Goal: Find specific page/section: Find specific page/section

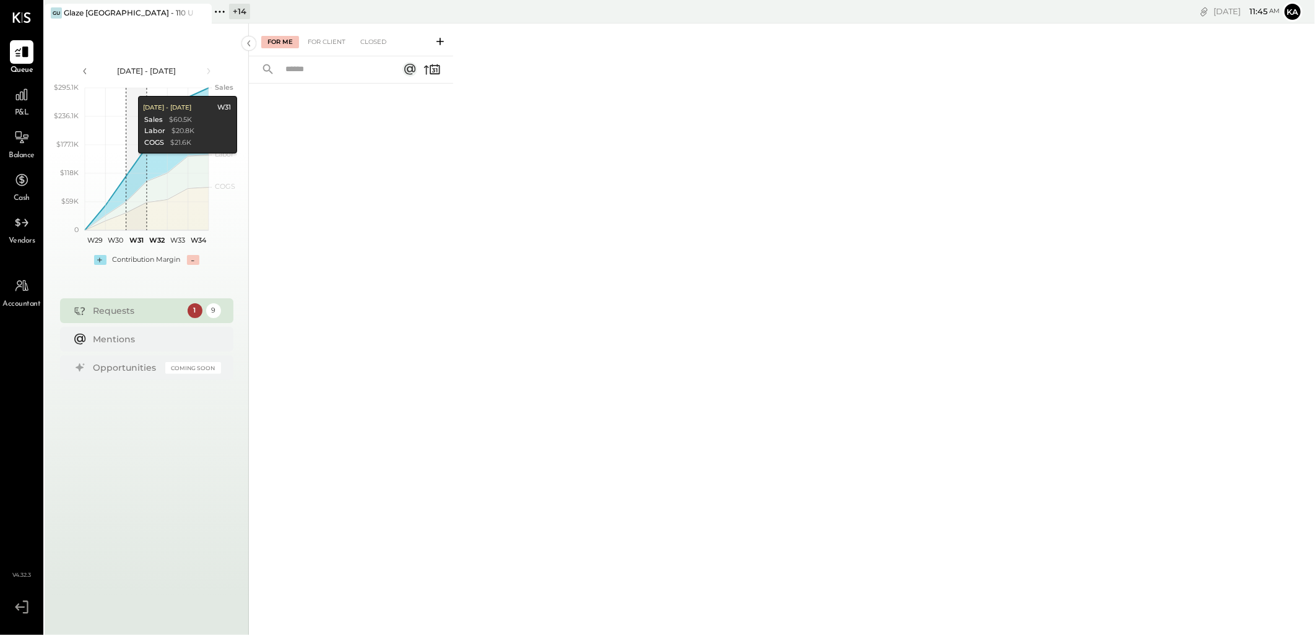
click at [219, 14] on icon at bounding box center [220, 12] width 16 height 16
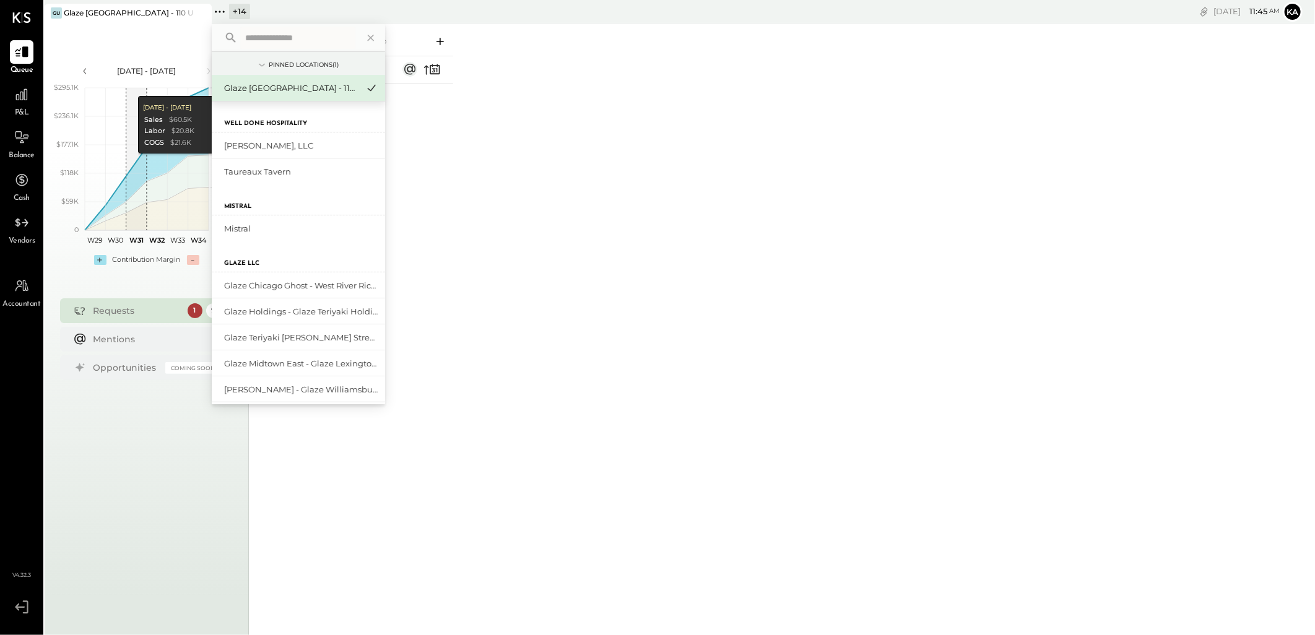
click at [276, 35] on input "text" at bounding box center [297, 38] width 115 height 22
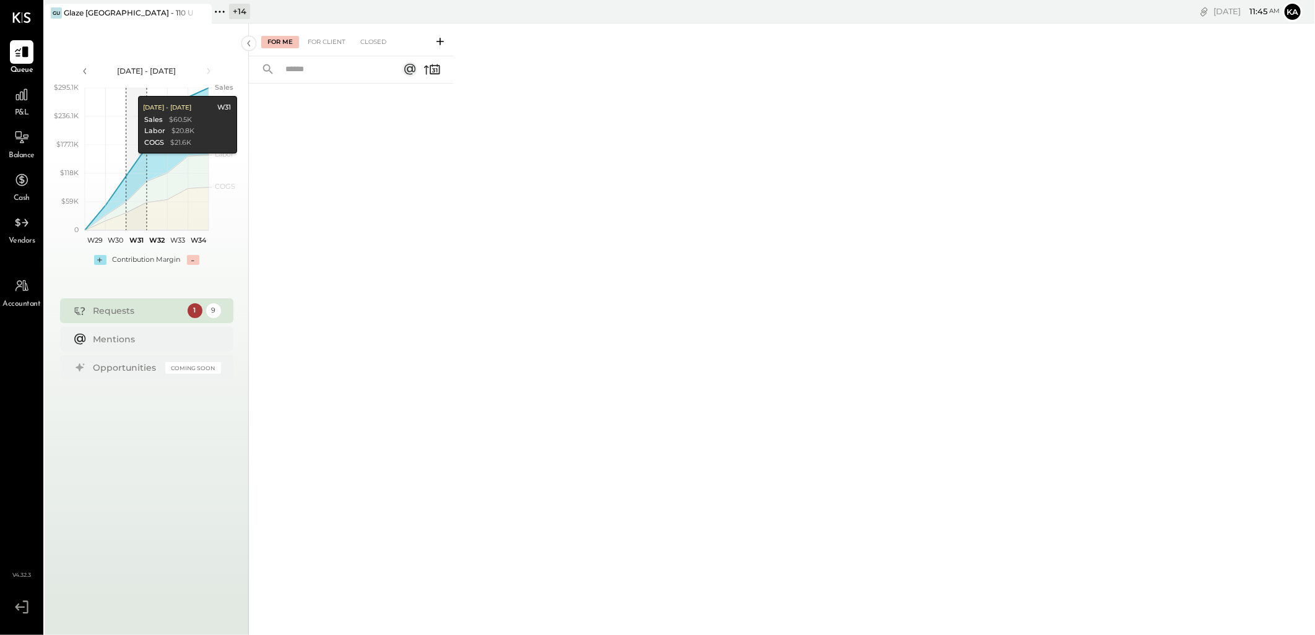
click at [593, 272] on div "For Me For Client Closed" at bounding box center [782, 328] width 1066 height 608
click at [215, 11] on icon at bounding box center [216, 12] width 2 height 2
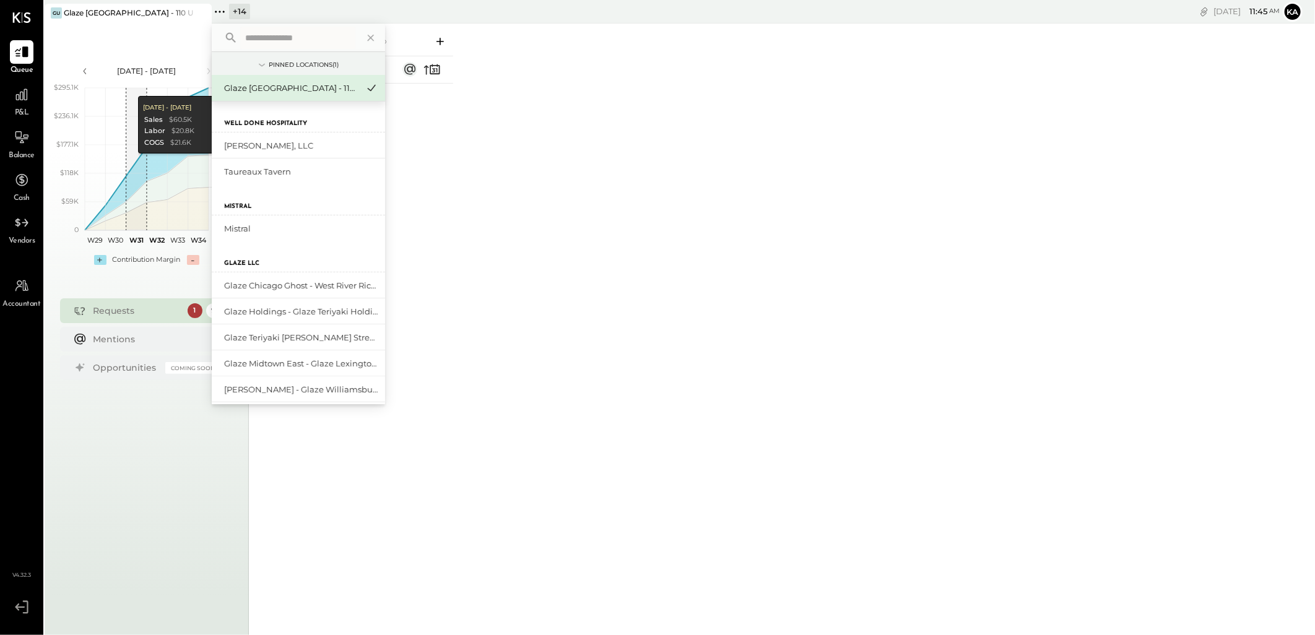
click at [250, 37] on input "text" at bounding box center [297, 38] width 115 height 22
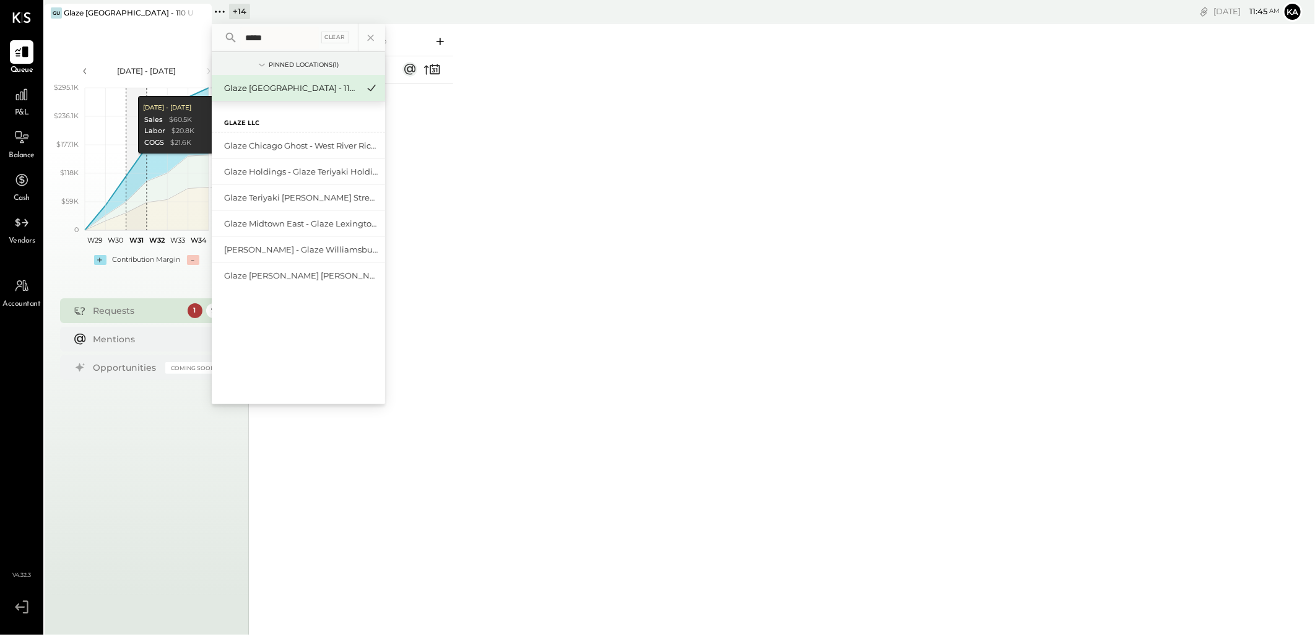
type input "*****"
click at [271, 149] on div "Glaze Chicago Ghost - West River Rice LLC" at bounding box center [291, 146] width 134 height 12
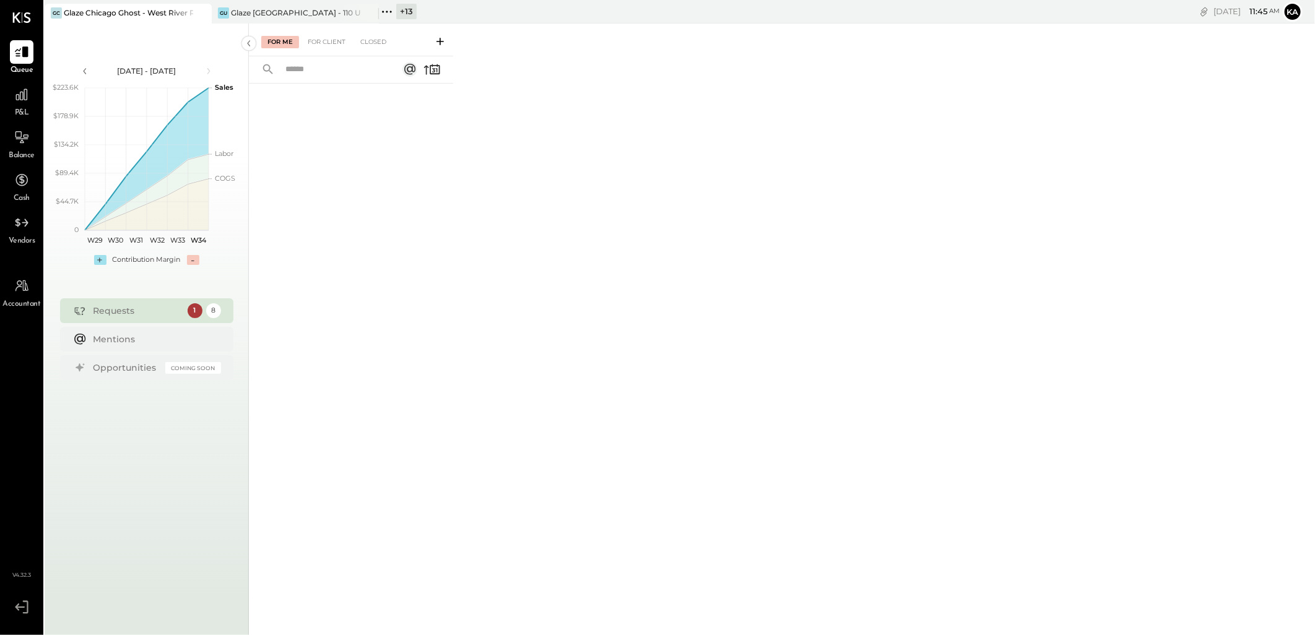
click at [386, 15] on icon at bounding box center [387, 12] width 16 height 16
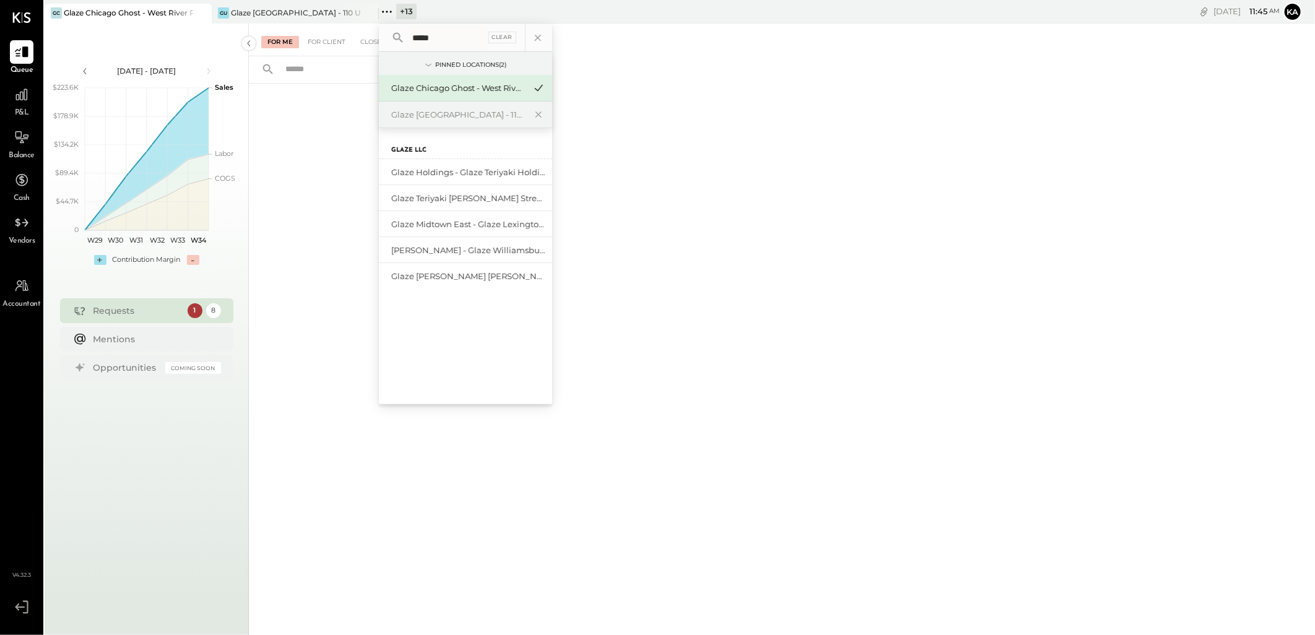
type input "*****"
click at [481, 170] on div "Glaze Holdings - Glaze Teriyaki Holdings LLC" at bounding box center [458, 173] width 134 height 12
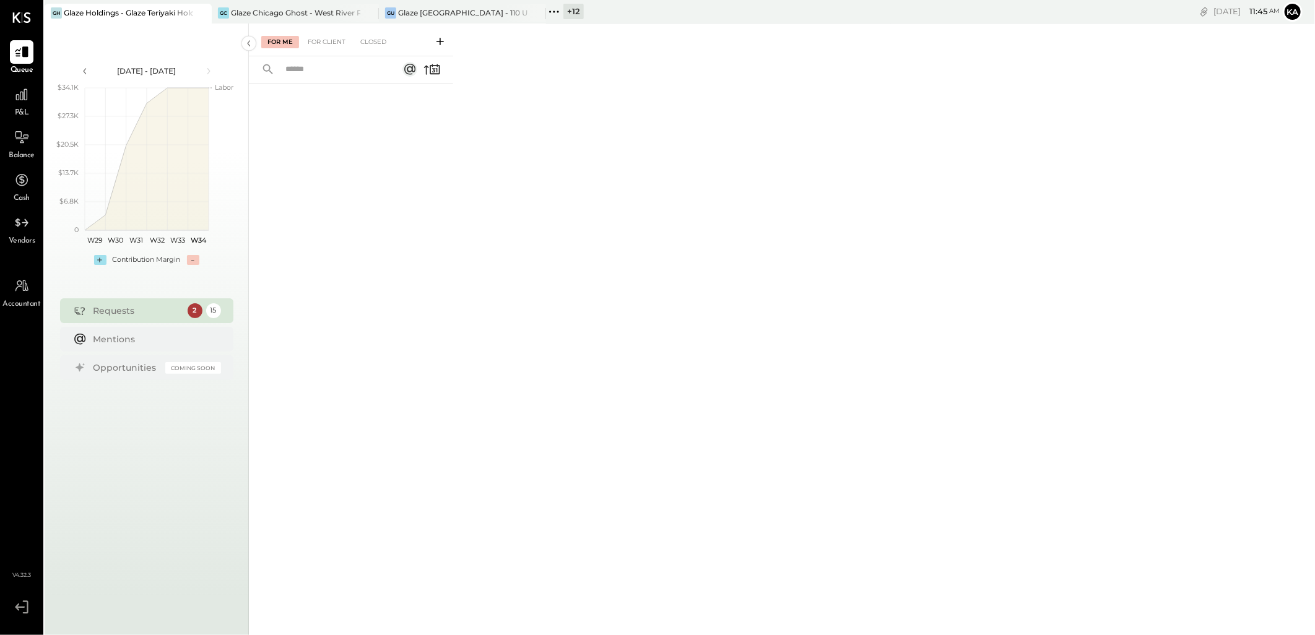
click at [193, 308] on div "2" at bounding box center [195, 310] width 15 height 15
click at [213, 310] on div "15" at bounding box center [213, 310] width 15 height 15
click at [558, 9] on icon at bounding box center [554, 12] width 16 height 16
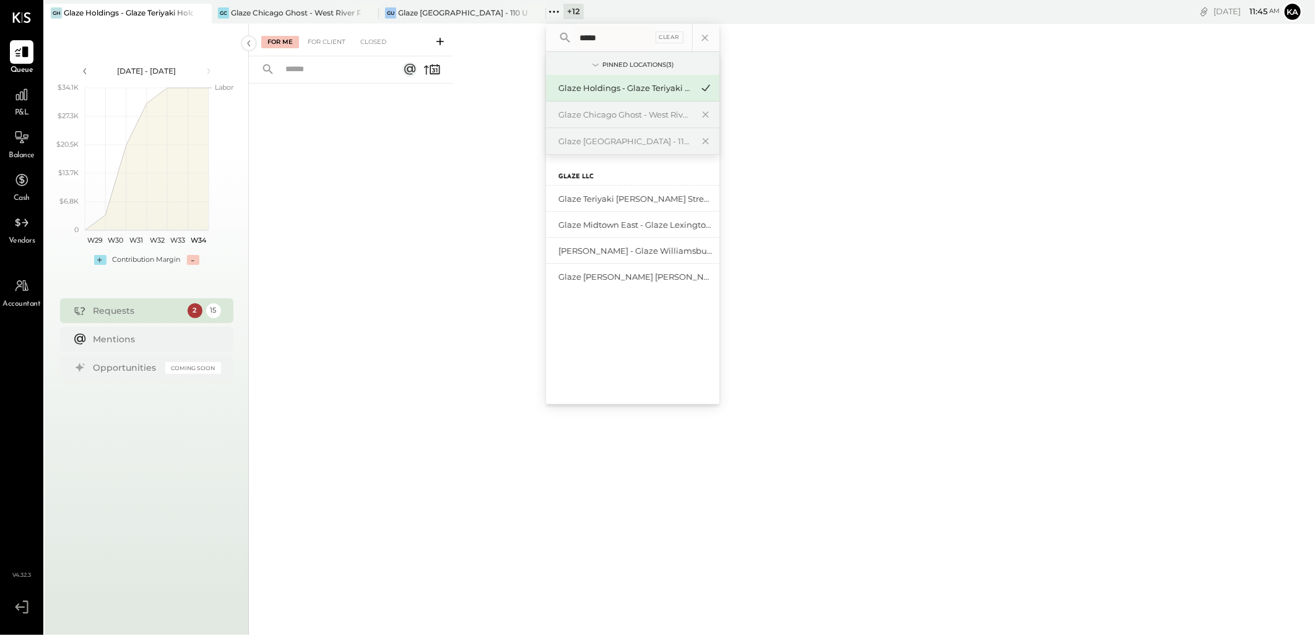
type input "*****"
click at [636, 199] on div "Glaze Teriyaki [PERSON_NAME] Street - [PERSON_NAME] River [PERSON_NAME] LLC" at bounding box center [626, 199] width 134 height 12
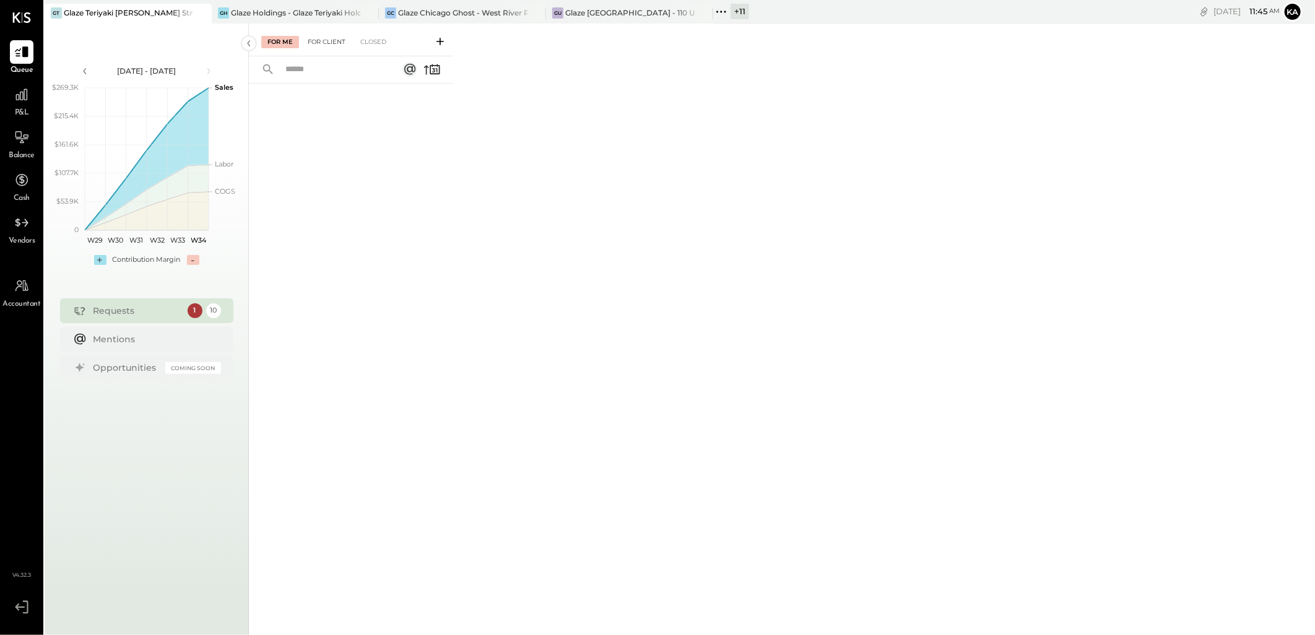
click at [331, 44] on div "For Client" at bounding box center [327, 42] width 50 height 12
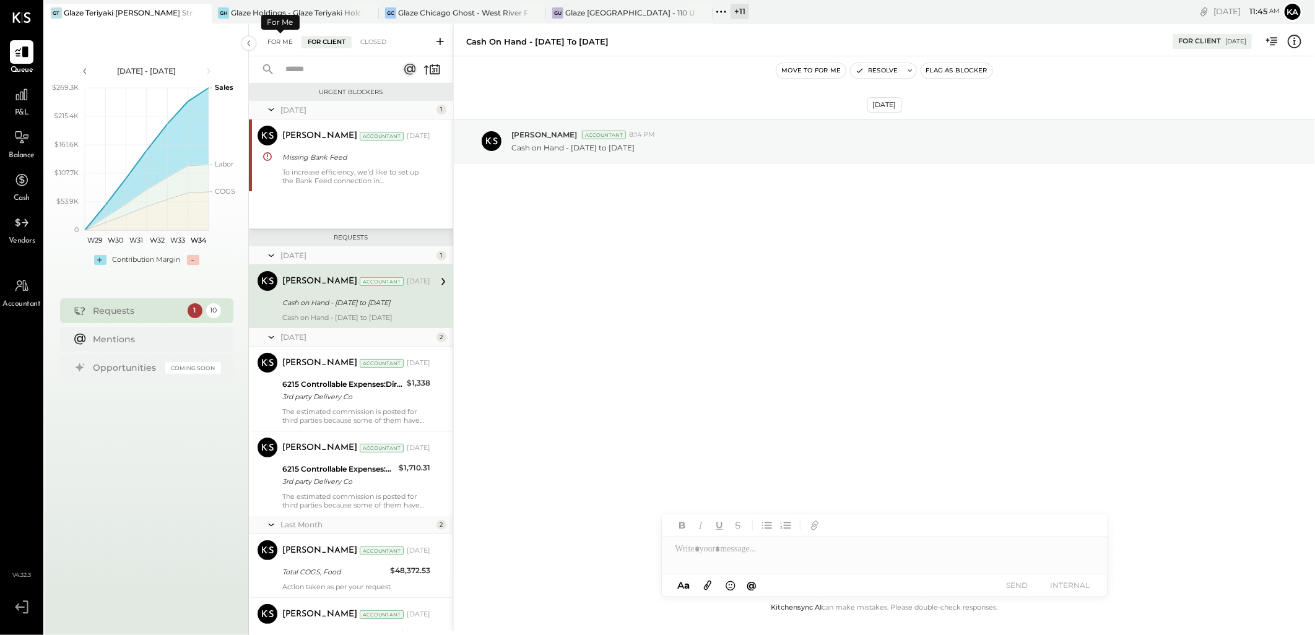
click at [285, 44] on div "For Me" at bounding box center [280, 42] width 38 height 12
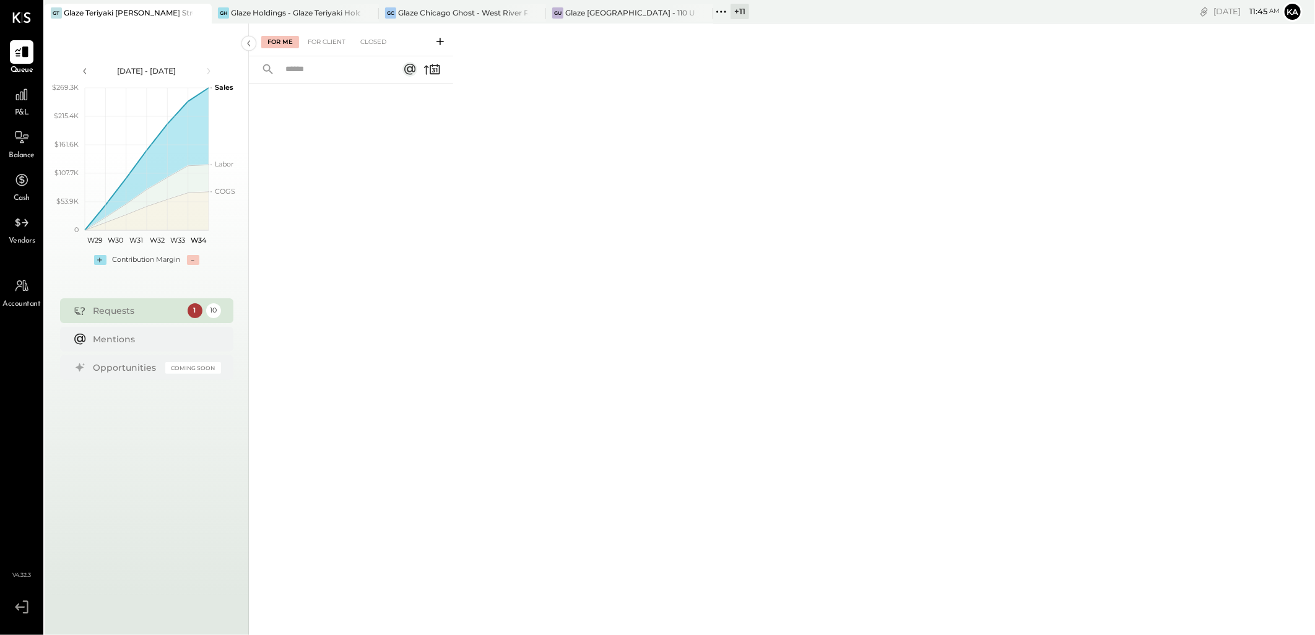
click at [721, 14] on icon at bounding box center [721, 12] width 16 height 16
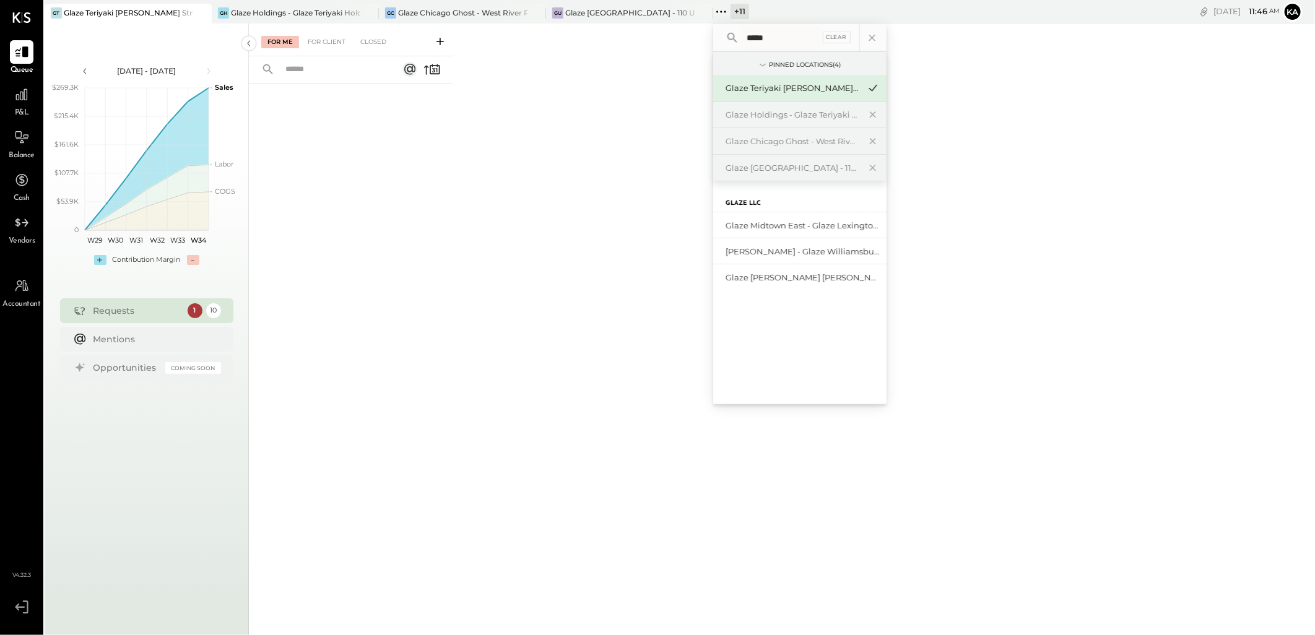
type input "*****"
click at [797, 142] on div "Glaze Chicago Ghost - West River Rice LLC" at bounding box center [793, 142] width 134 height 12
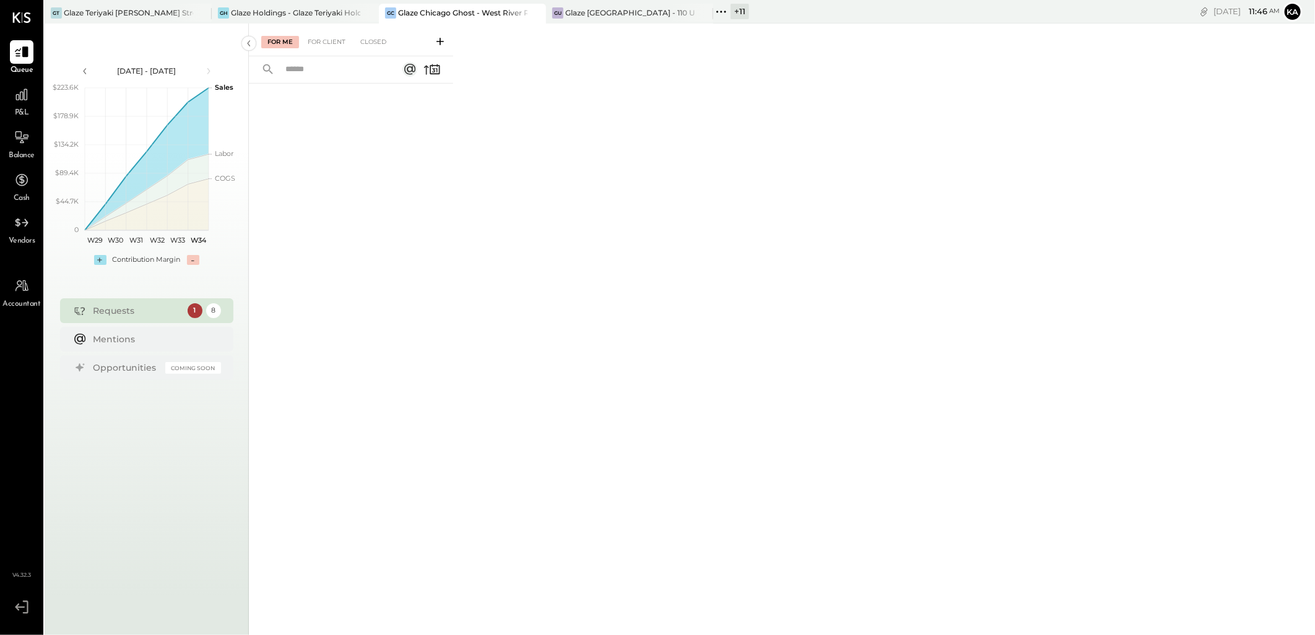
click at [715, 11] on icon at bounding box center [721, 12] width 16 height 16
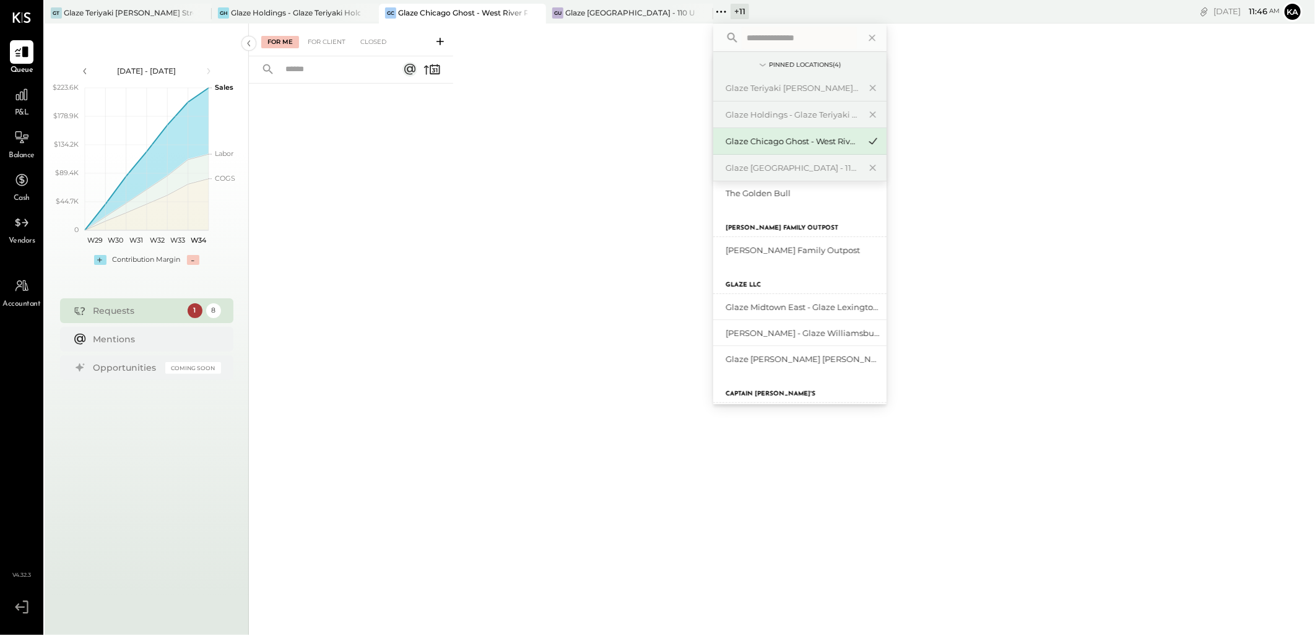
scroll to position [206, 0]
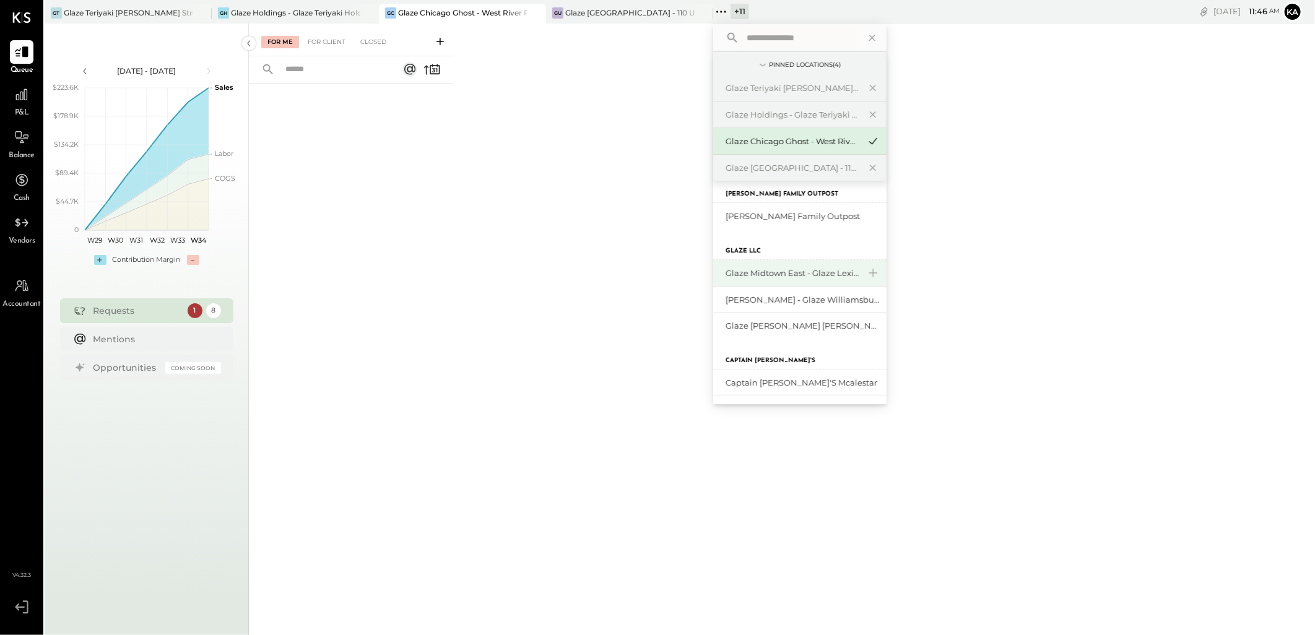
click at [795, 271] on div "Glaze Midtown East - Glaze Lexington One LLC" at bounding box center [793, 274] width 134 height 12
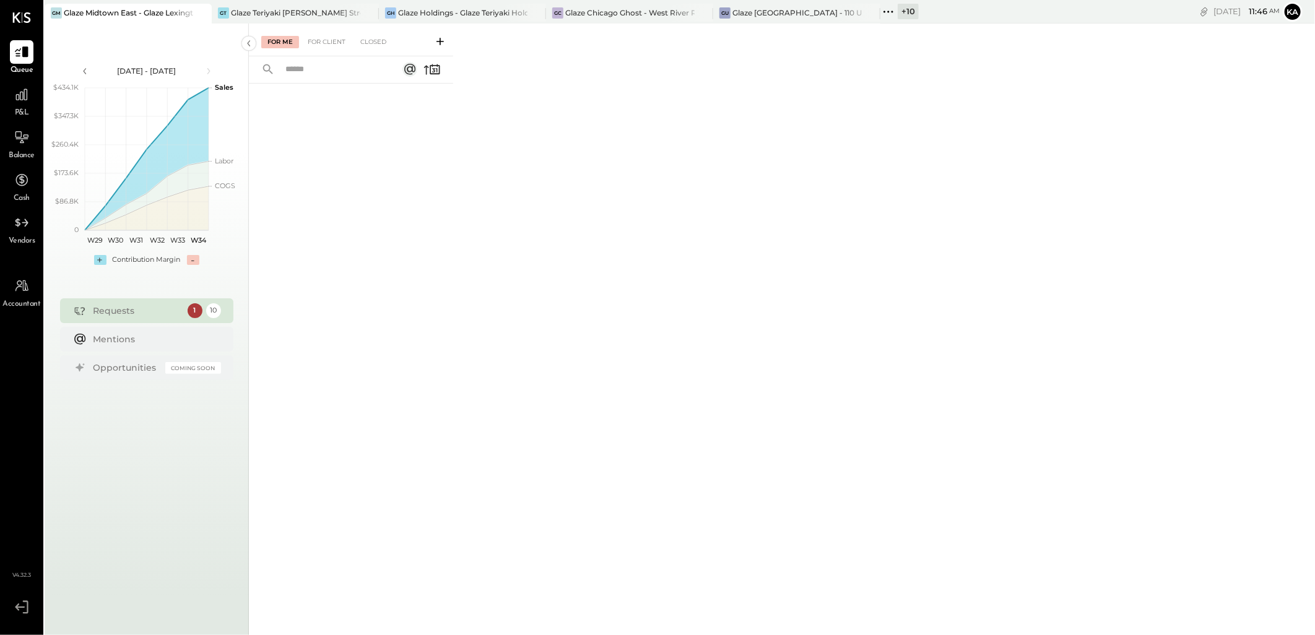
click at [886, 8] on icon at bounding box center [889, 12] width 16 height 16
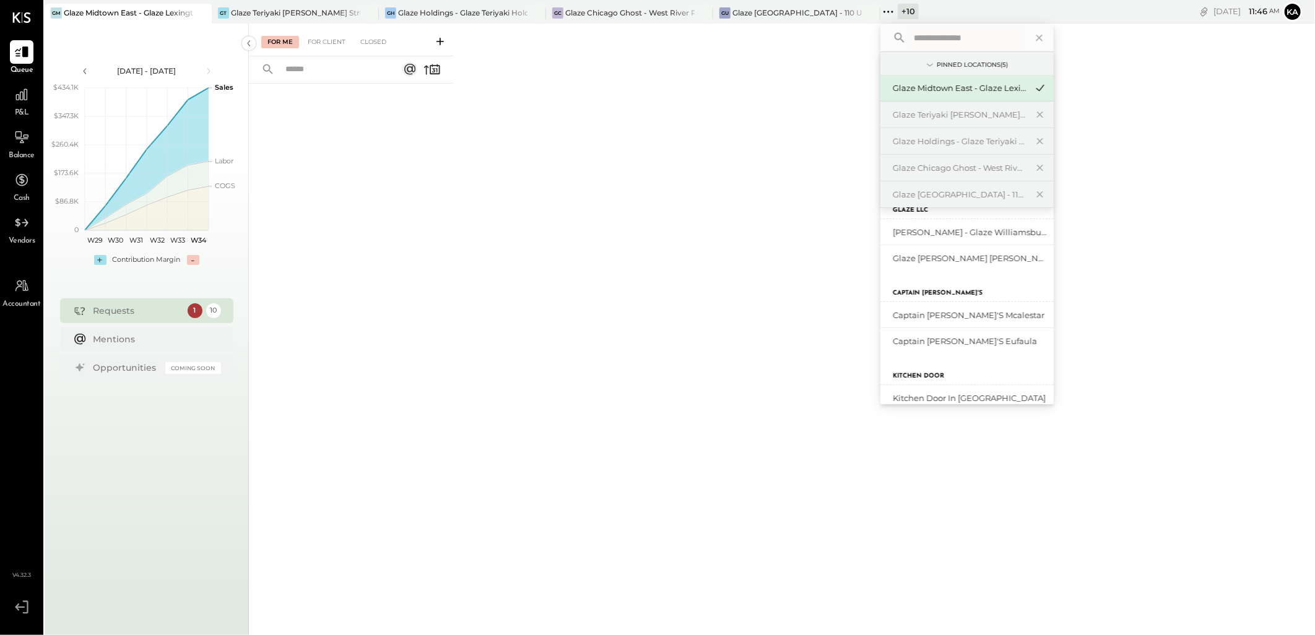
scroll to position [275, 0]
click at [964, 233] on div "[PERSON_NAME] - Glaze Williamsburg One LLC" at bounding box center [960, 231] width 134 height 12
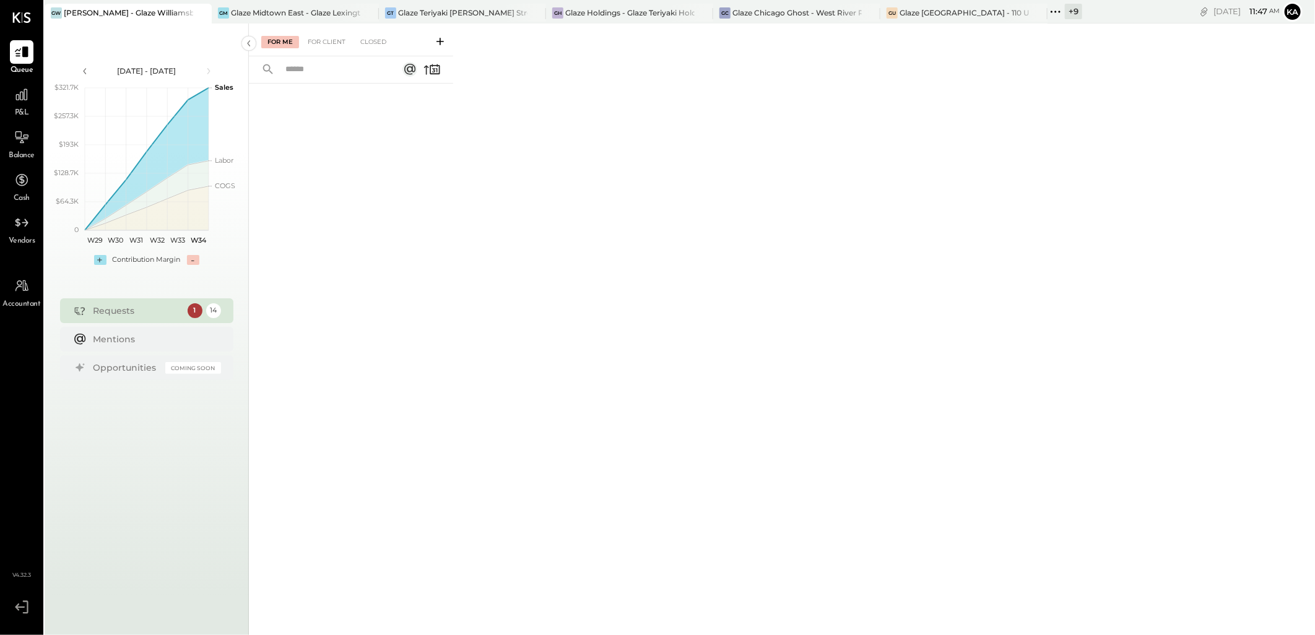
click at [1052, 12] on icon at bounding box center [1056, 12] width 16 height 16
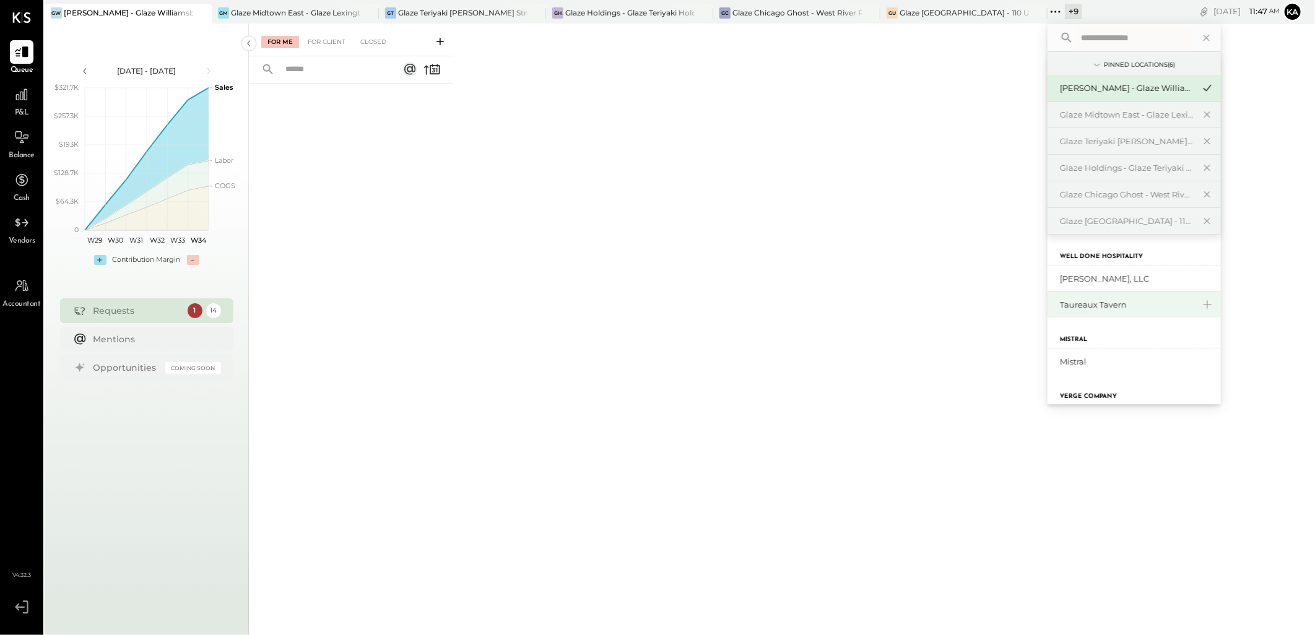
scroll to position [206, 0]
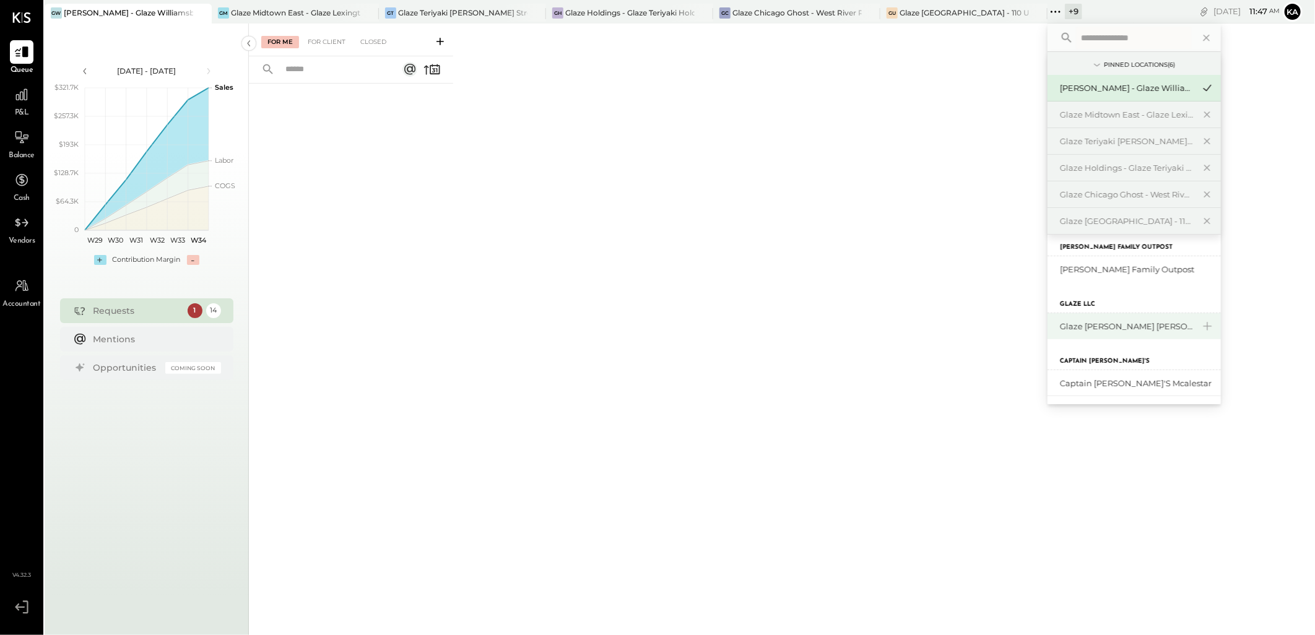
click at [1154, 327] on div "Glaze [PERSON_NAME] [PERSON_NAME] LLC" at bounding box center [1127, 327] width 134 height 12
